Goal: Navigation & Orientation: Understand site structure

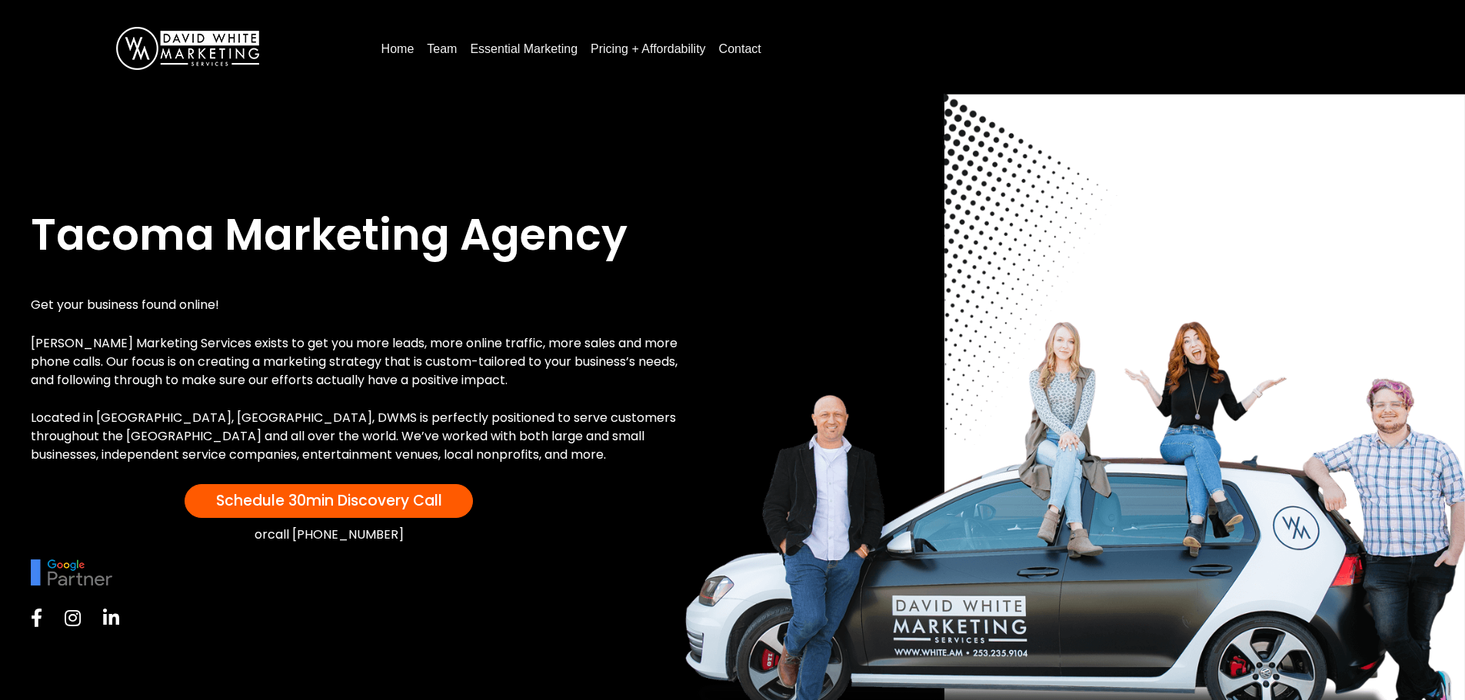
click at [481, 39] on link "Essential Marketing" at bounding box center [524, 49] width 120 height 25
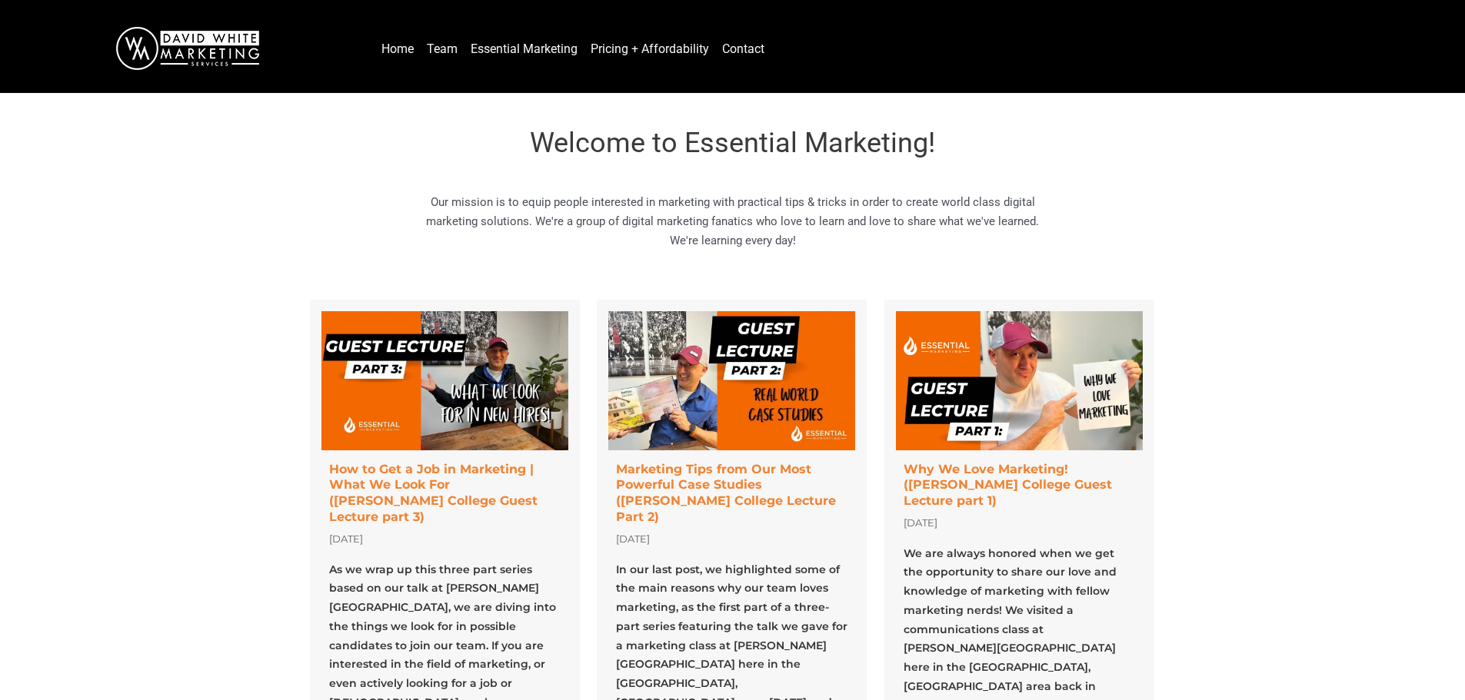
click at [644, 52] on link "Pricing + Affordability" at bounding box center [649, 49] width 131 height 25
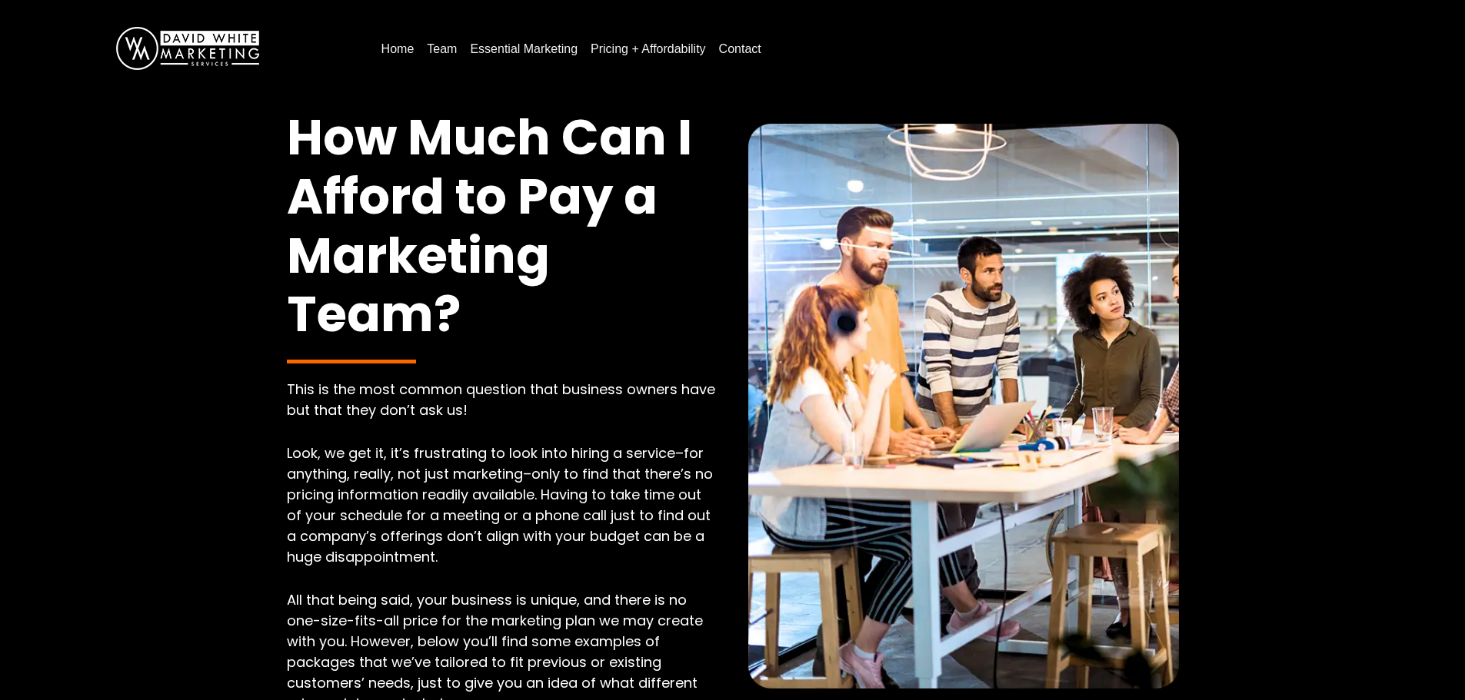
click at [436, 52] on link "Team" at bounding box center [442, 49] width 42 height 25
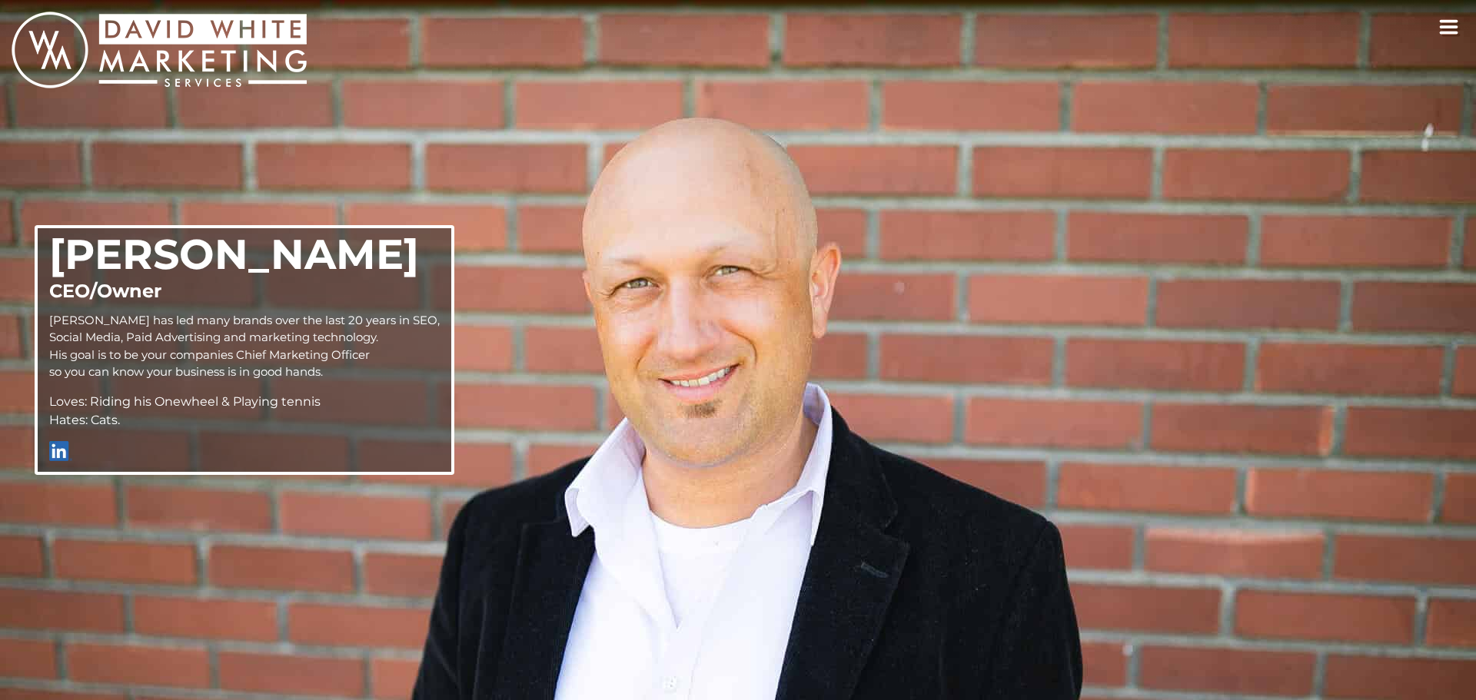
click at [1447, 23] on icon "toggle navigation" at bounding box center [1449, 26] width 20 height 15
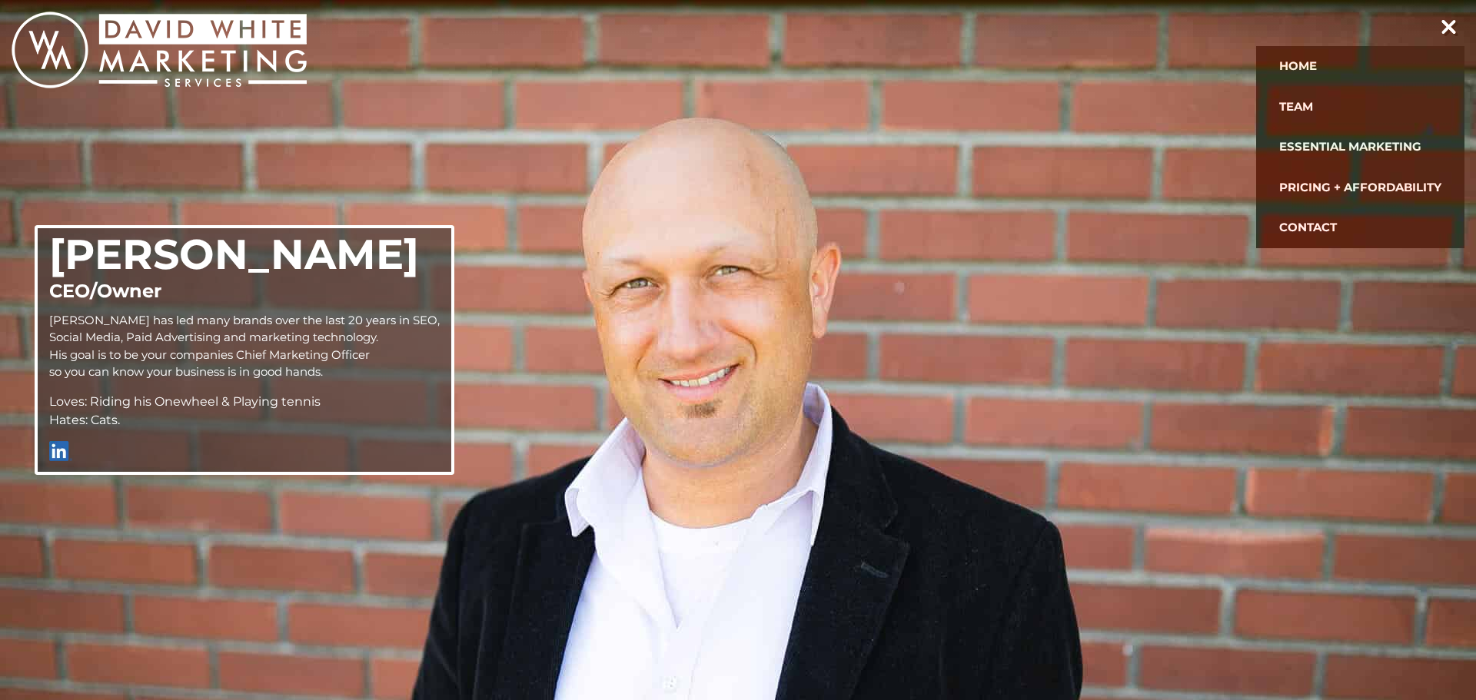
click at [1446, 24] on use "toggle navigation" at bounding box center [1449, 27] width 11 height 11
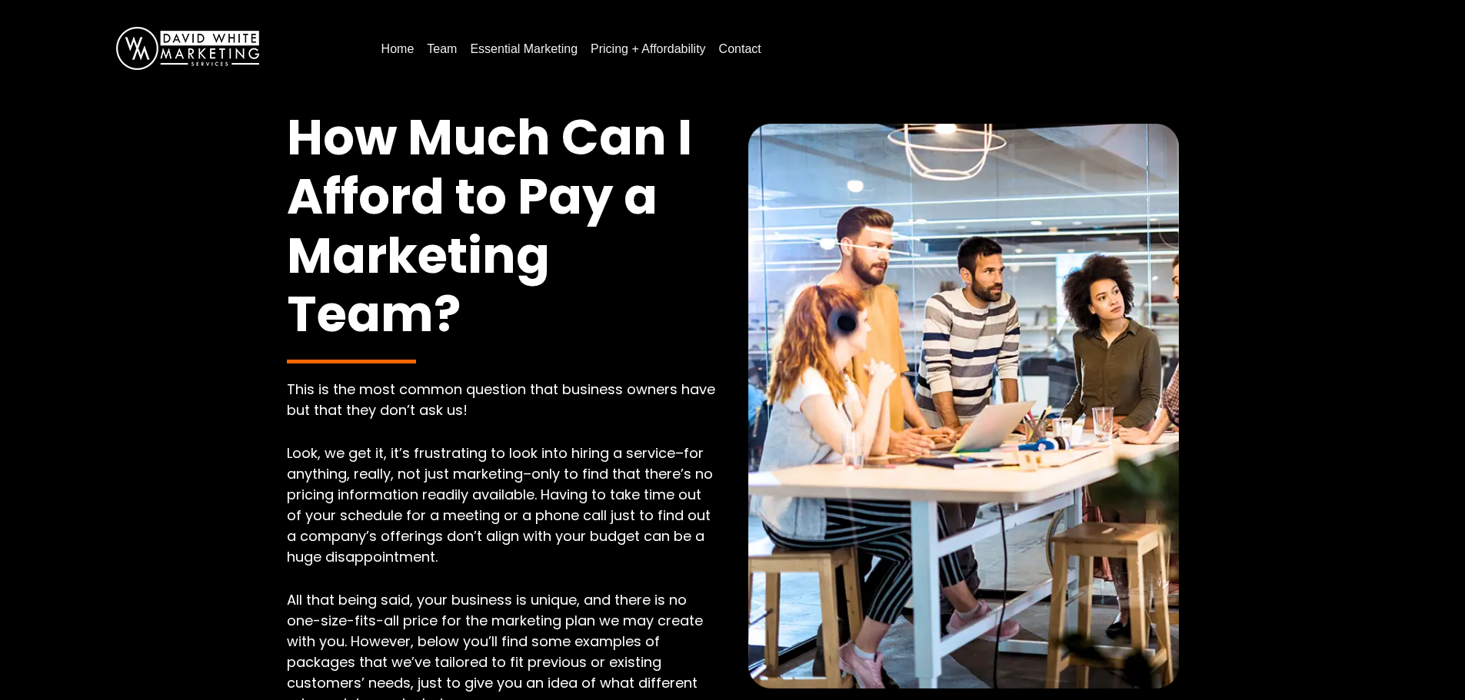
click at [381, 49] on link "Home" at bounding box center [397, 49] width 45 height 25
